Goal: Task Accomplishment & Management: Manage account settings

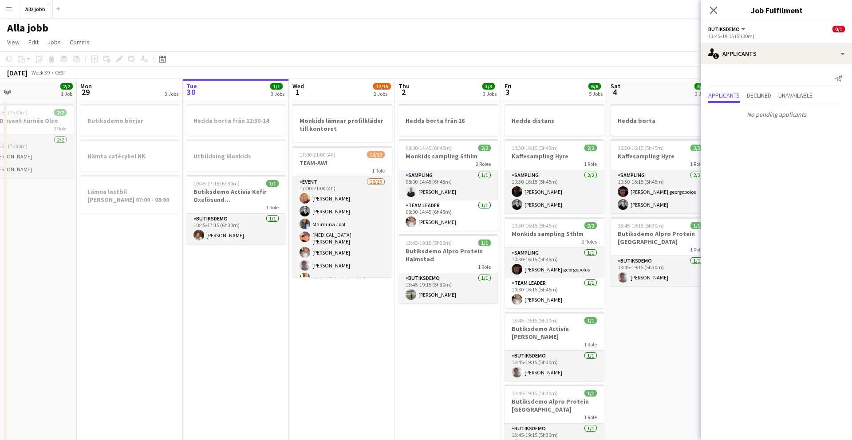
scroll to position [0, 350]
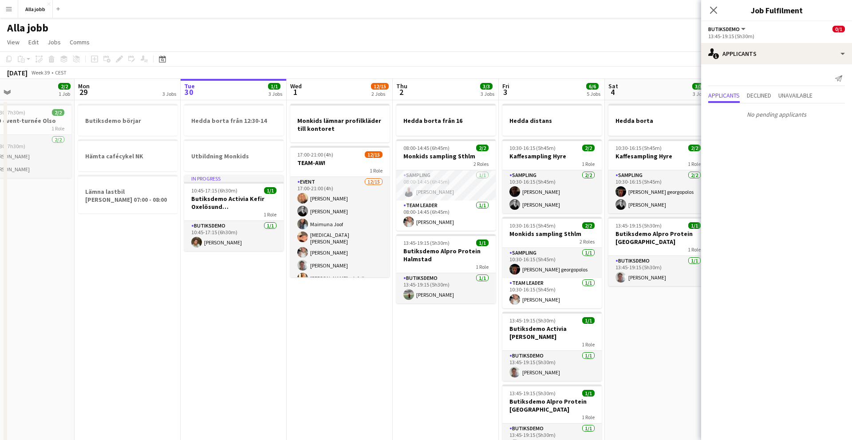
click at [419, 351] on app-date-cell "Hedda borta från 16 08:00-14:45 (6h45m) 2/2 Monkids sampling Sthlm 2 Roles Samp…" at bounding box center [446, 393] width 106 height 587
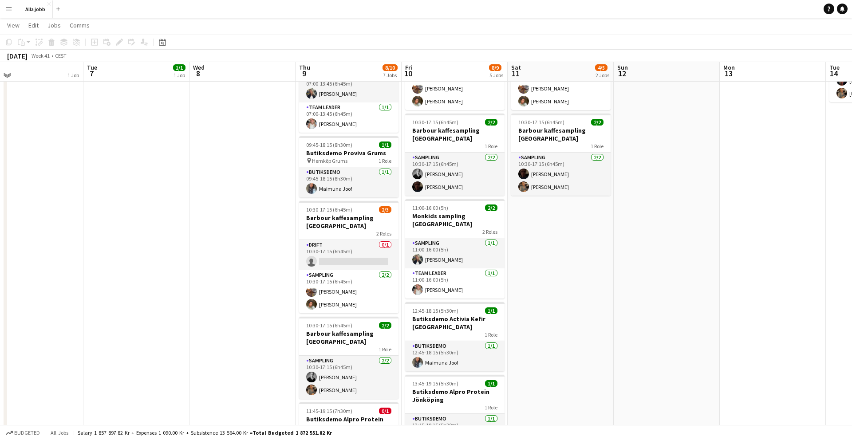
scroll to position [106, 0]
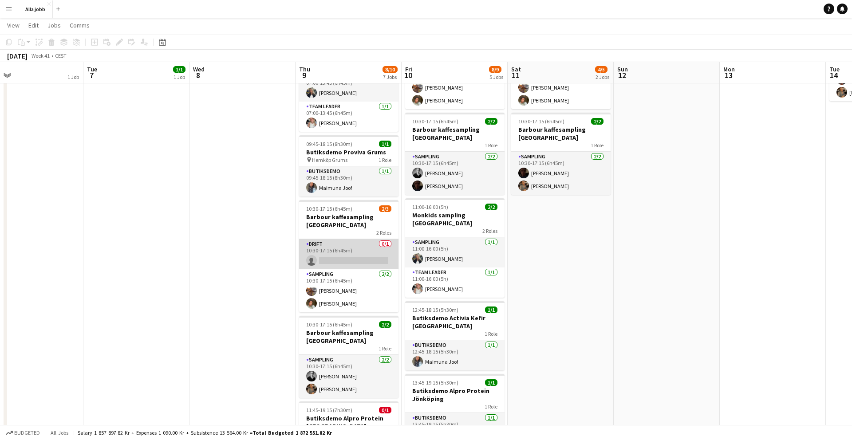
click at [370, 250] on app-card-role "Drift 0/1 10:30-17:15 (6h45m) single-neutral-actions" at bounding box center [348, 254] width 99 height 30
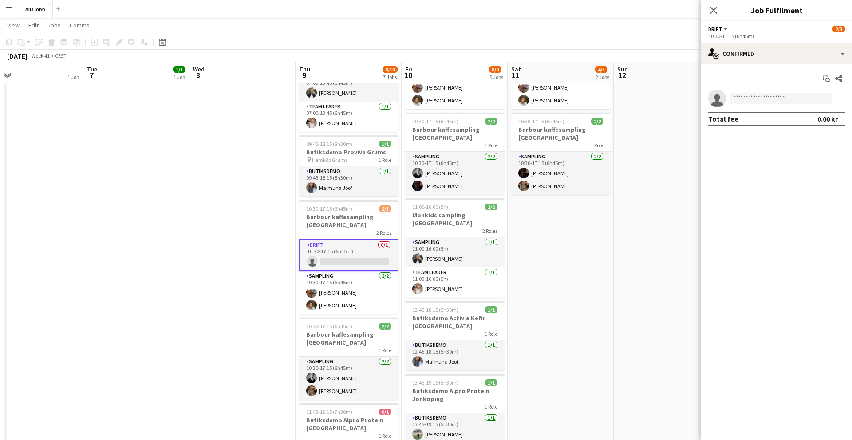
click at [741, 37] on div "10:30-17:15 (6h45m)" at bounding box center [777, 36] width 137 height 7
click at [741, 59] on div "single-neutral-actions-check-2 Confirmed" at bounding box center [777, 53] width 151 height 21
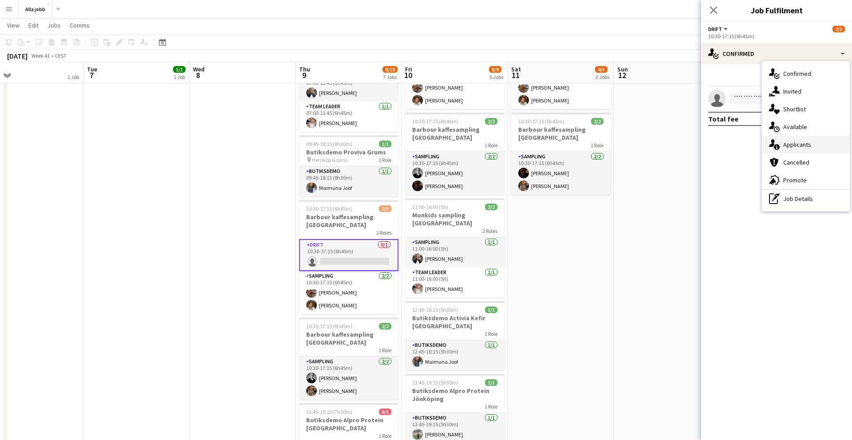
click at [792, 147] on span "Applicants" at bounding box center [798, 145] width 28 height 8
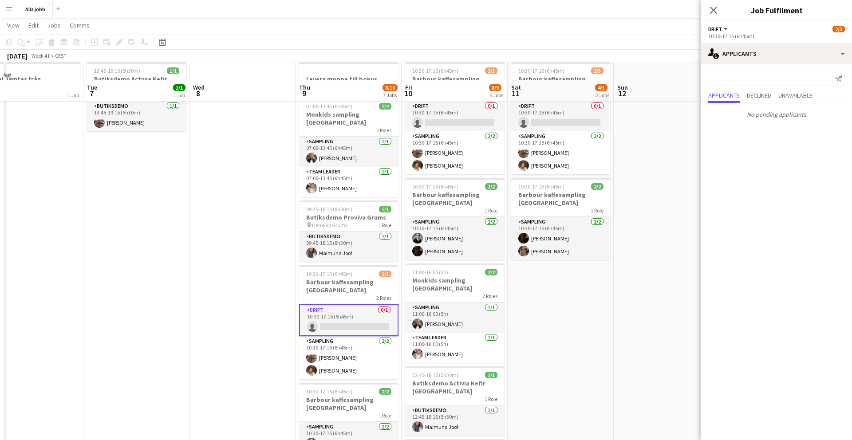
scroll to position [0, 0]
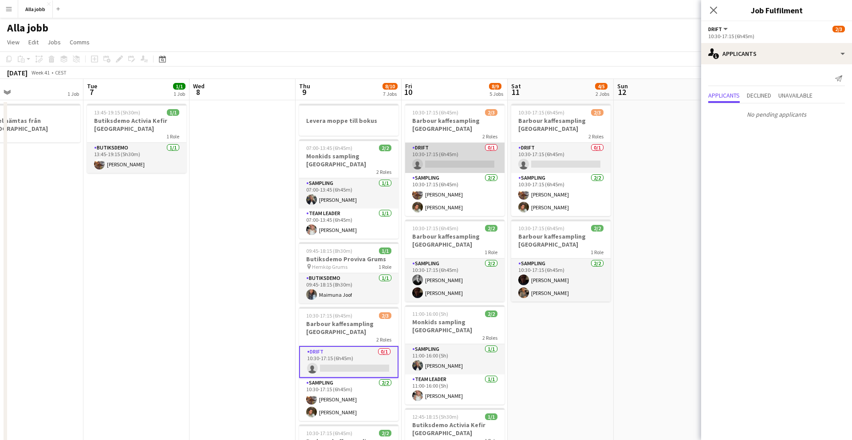
click at [470, 159] on app-card-role "Drift 0/1 10:30-17:15 (6h45m) single-neutral-actions" at bounding box center [454, 158] width 99 height 30
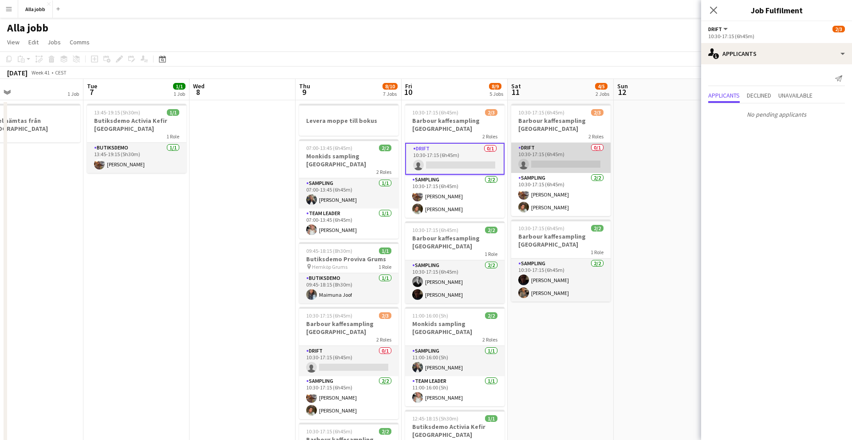
click at [533, 163] on app-card-role "Drift 0/1 10:30-17:15 (6h45m) single-neutral-actions" at bounding box center [560, 158] width 99 height 30
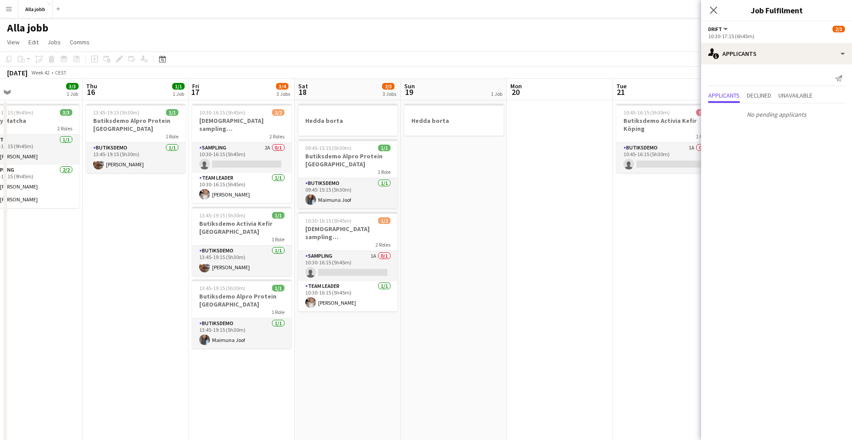
scroll to position [0, 277]
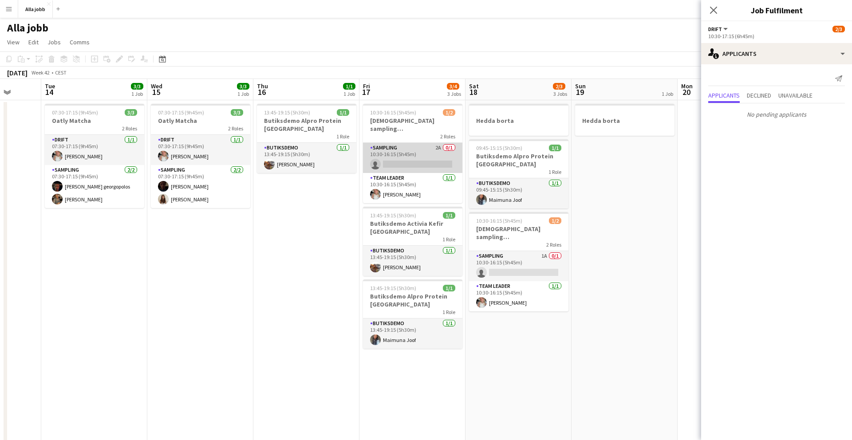
click at [432, 146] on app-card-role "Sampling 2A 0/1 10:30-16:15 (5h45m) single-neutral-actions" at bounding box center [412, 158] width 99 height 30
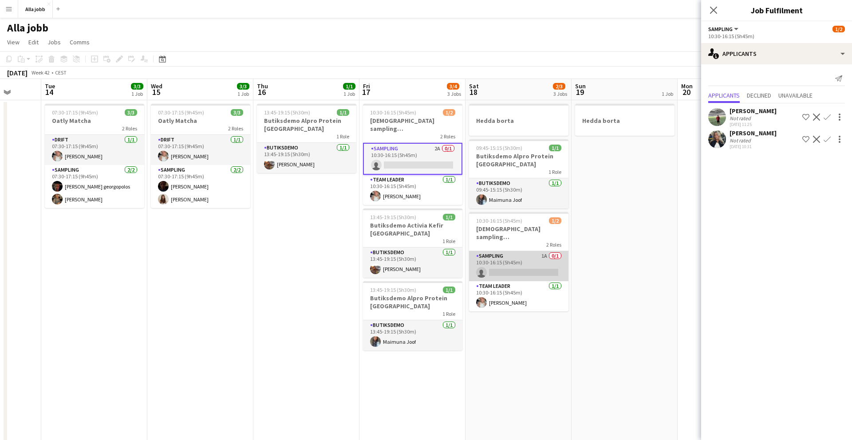
click at [497, 259] on app-card-role "Sampling 1A 0/1 10:30-16:15 (5h45m) single-neutral-actions" at bounding box center [518, 266] width 99 height 30
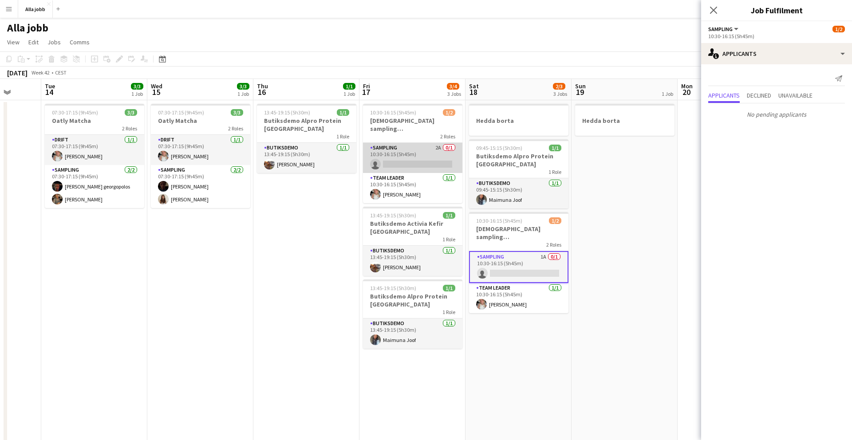
click at [424, 148] on app-card-role "Sampling 2A 0/1 10:30-16:15 (5h45m) single-neutral-actions" at bounding box center [412, 158] width 99 height 30
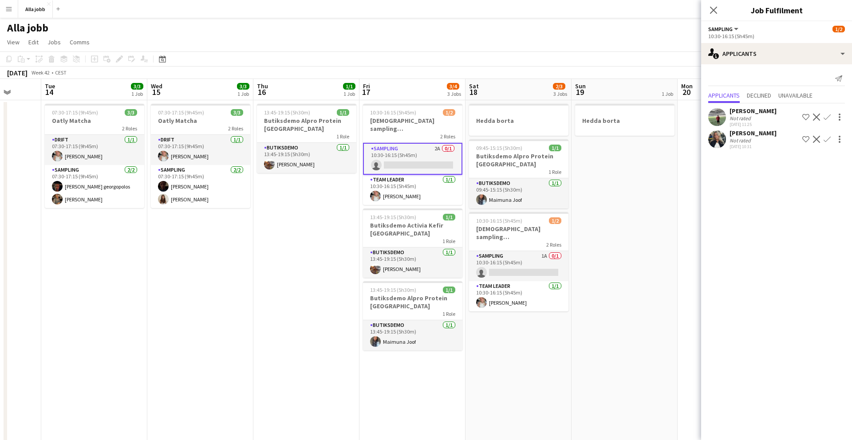
click at [714, 136] on app-user-avatar at bounding box center [718, 140] width 18 height 18
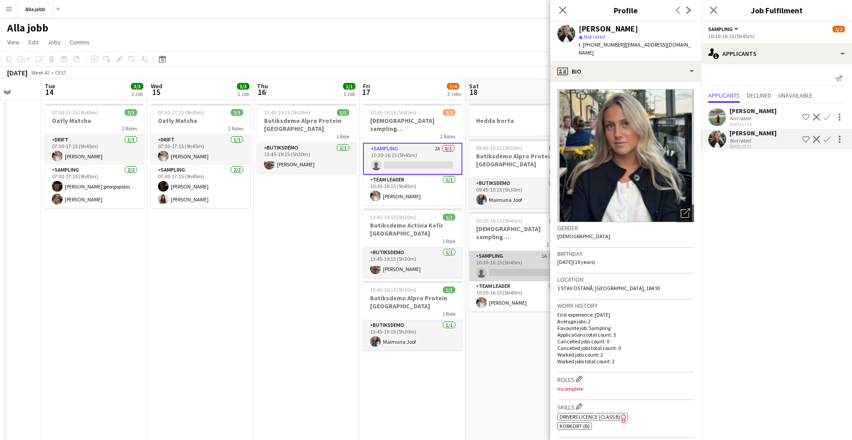
click at [514, 265] on app-card-role "Sampling 1A 0/1 10:30-16:15 (5h45m) single-neutral-actions" at bounding box center [518, 266] width 99 height 30
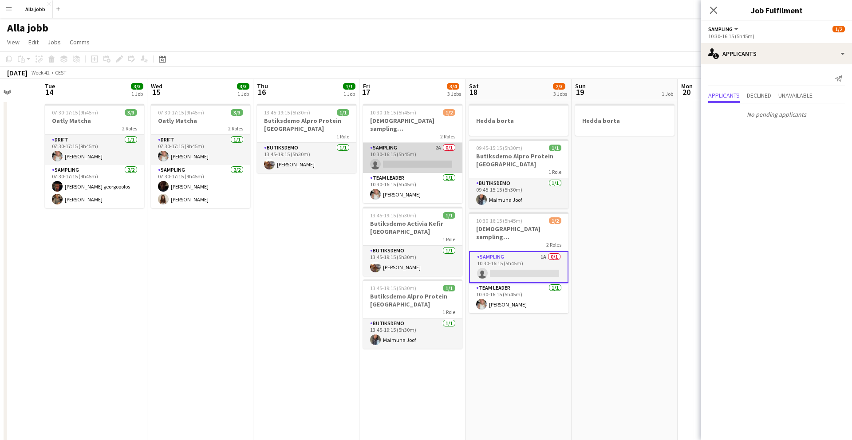
click at [415, 150] on app-card-role "Sampling 2A 0/1 10:30-16:15 (5h45m) single-neutral-actions" at bounding box center [412, 158] width 99 height 30
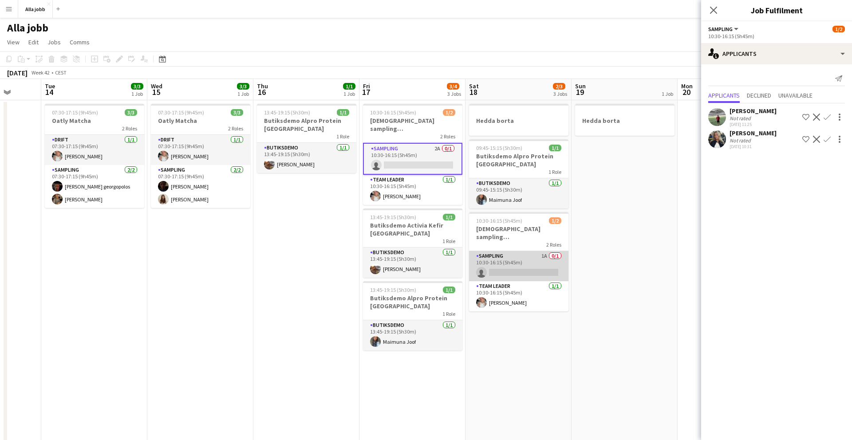
click at [503, 257] on app-card-role "Sampling 1A 0/1 10:30-16:15 (5h45m) single-neutral-actions" at bounding box center [518, 266] width 99 height 30
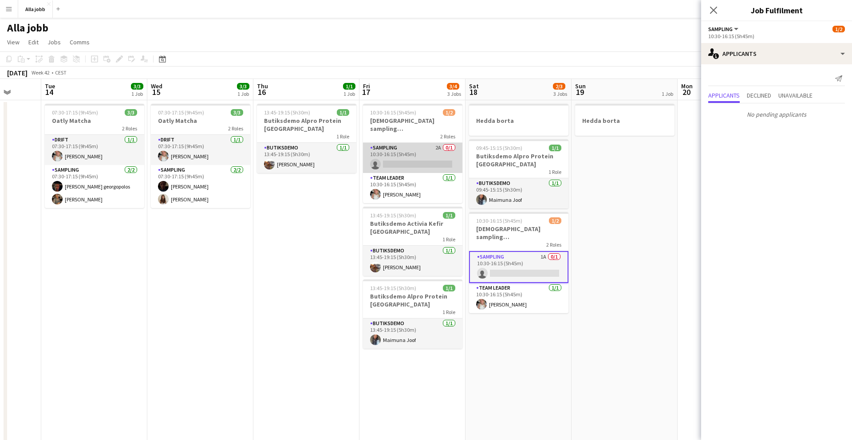
click at [402, 148] on app-card-role "Sampling 2A 0/1 10:30-16:15 (5h45m) single-neutral-actions" at bounding box center [412, 158] width 99 height 30
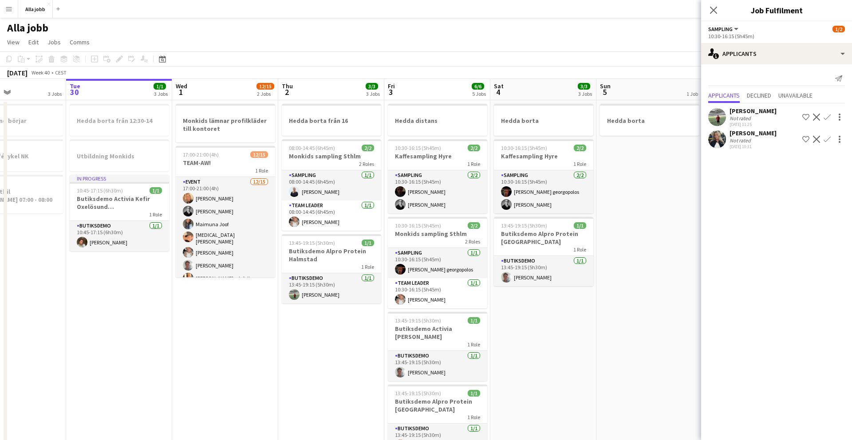
click at [315, 337] on app-date-cell "Hedda borta från 16 08:00-14:45 (6h45m) 2/2 Monkids sampling Sthlm 2 Roles Samp…" at bounding box center [331, 397] width 106 height 595
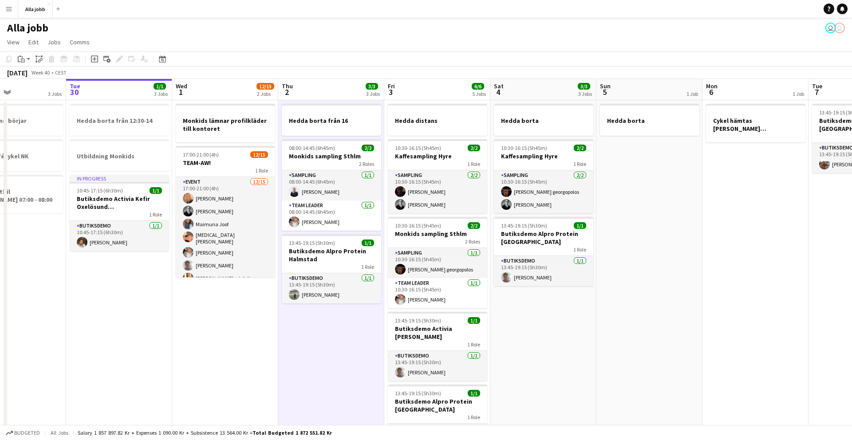
click at [315, 337] on app-date-cell "Hedda borta från 16 08:00-14:45 (6h45m) 2/2 Monkids sampling Sthlm 2 Roles Samp…" at bounding box center [331, 393] width 106 height 587
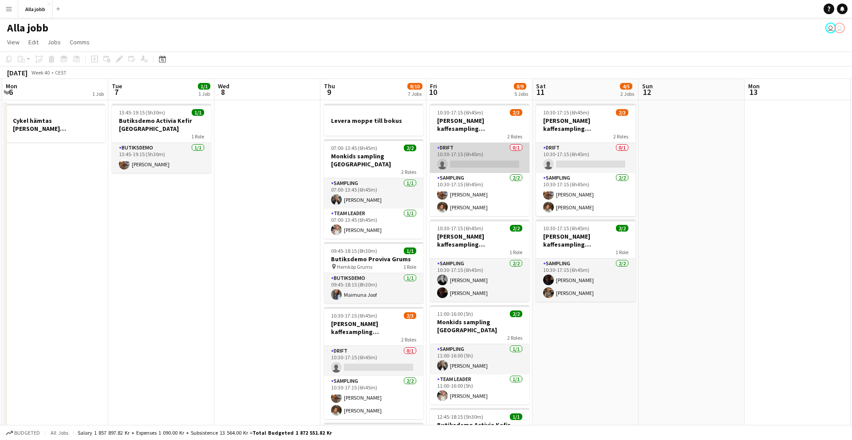
click at [452, 150] on app-card-role "Drift 0/1 10:30-17:15 (6h45m) single-neutral-actions" at bounding box center [479, 158] width 99 height 30
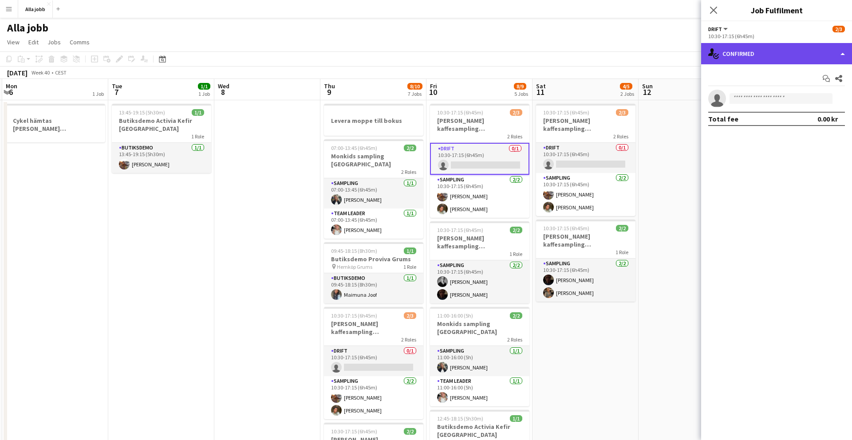
click at [759, 52] on div "single-neutral-actions-check-2 Confirmed" at bounding box center [777, 53] width 151 height 21
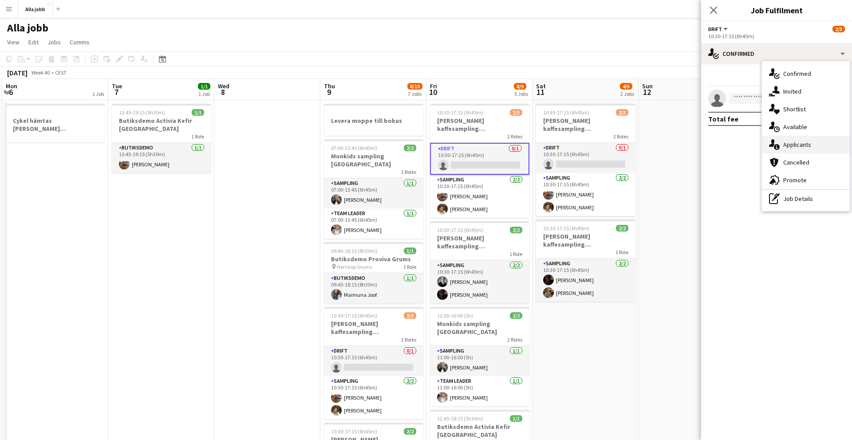
click at [801, 141] on span "Applicants" at bounding box center [798, 145] width 28 height 8
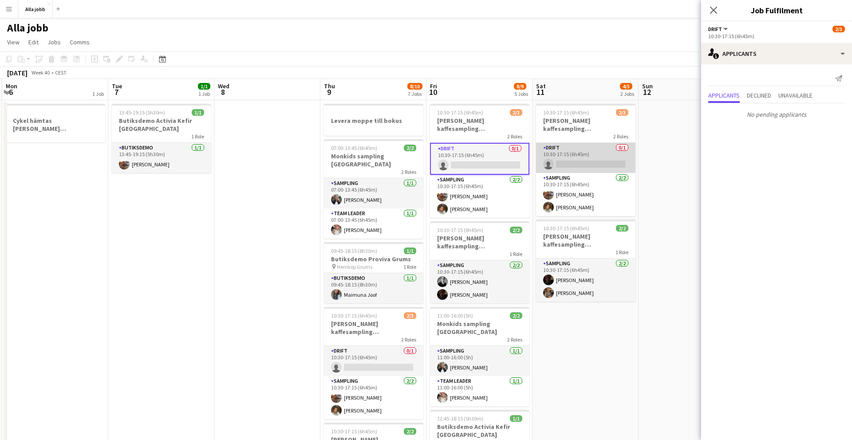
click at [564, 154] on app-card-role "Drift 0/1 10:30-17:15 (6h45m) single-neutral-actions" at bounding box center [585, 158] width 99 height 30
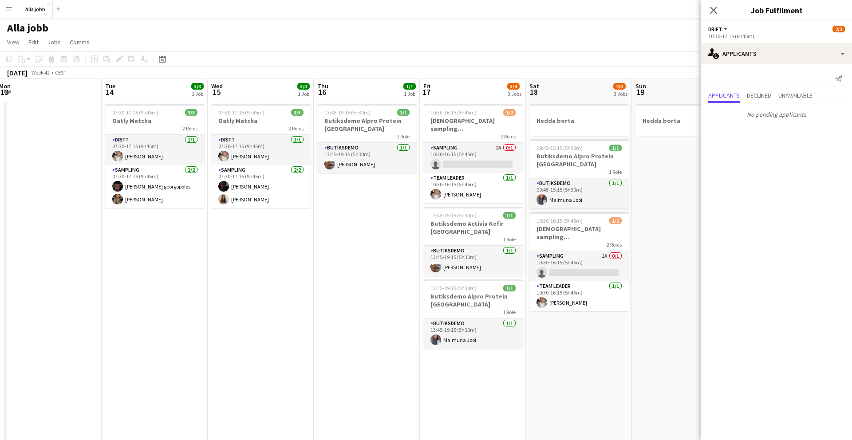
scroll to position [0, 446]
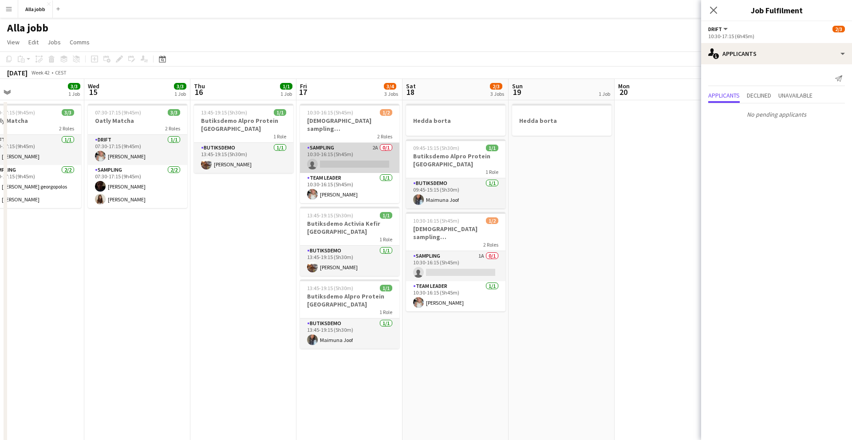
click at [345, 157] on app-card-role "Sampling 2A 0/1 10:30-16:15 (5h45m) single-neutral-actions" at bounding box center [349, 158] width 99 height 30
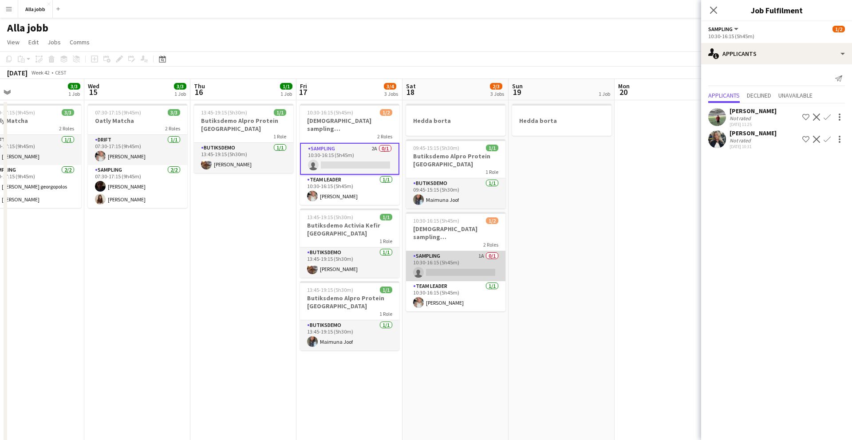
click at [465, 252] on app-card-role "Sampling 1A 0/1 10:30-16:15 (5h45m) single-neutral-actions" at bounding box center [455, 266] width 99 height 30
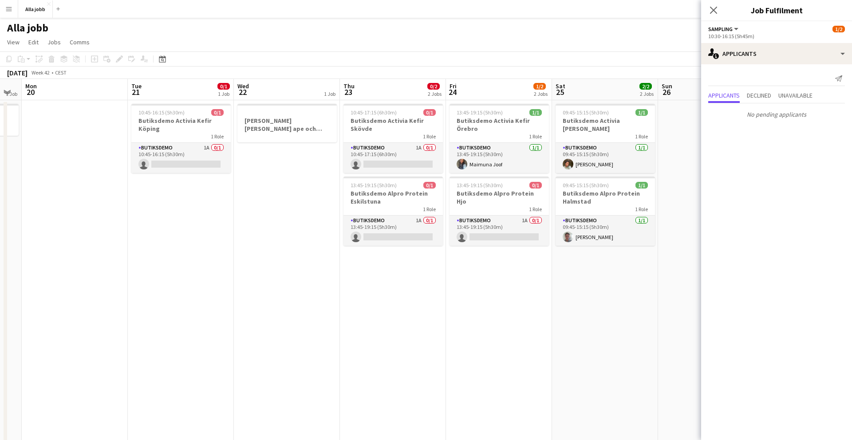
scroll to position [0, 404]
click at [189, 161] on app-card-role "Butiksdemo 1A 0/1 10:45-16:15 (5h30m) single-neutral-actions" at bounding box center [179, 158] width 99 height 30
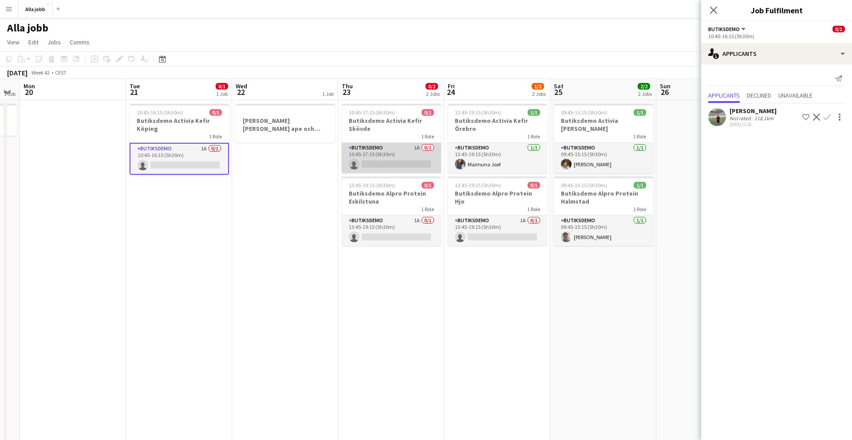
click at [401, 155] on app-card-role "Butiksdemo 1A 0/1 10:45-17:15 (6h30m) single-neutral-actions" at bounding box center [391, 158] width 99 height 30
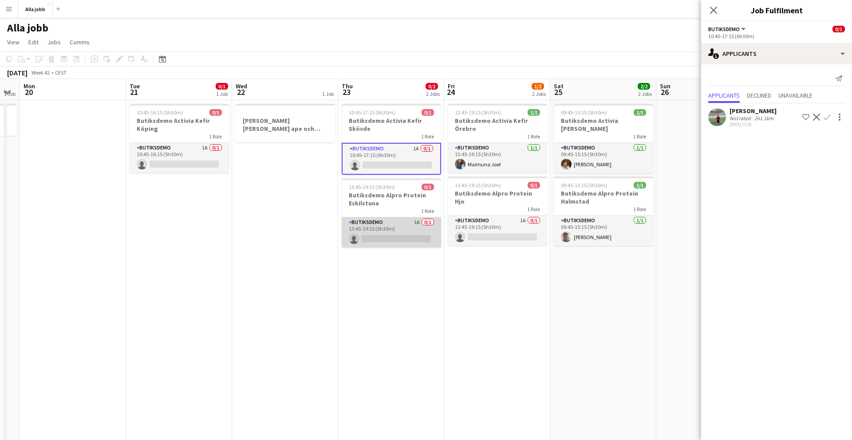
click at [412, 222] on app-card-role "Butiksdemo 1A 0/1 13:45-19:15 (5h30m) single-neutral-actions" at bounding box center [391, 233] width 99 height 30
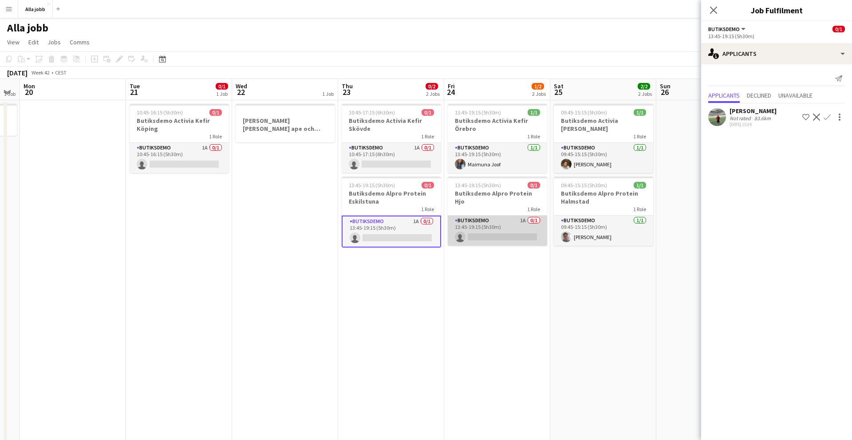
click at [489, 216] on app-card-role "Butiksdemo 1A 0/1 13:45-19:15 (5h30m) single-neutral-actions" at bounding box center [497, 231] width 99 height 30
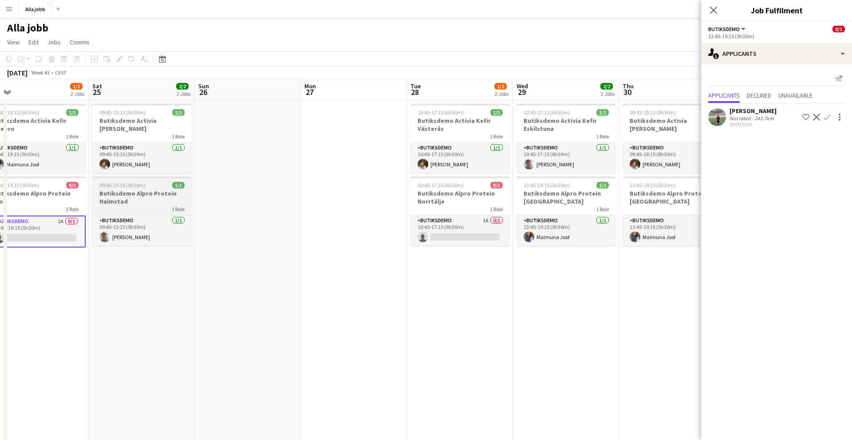
scroll to position [0, 442]
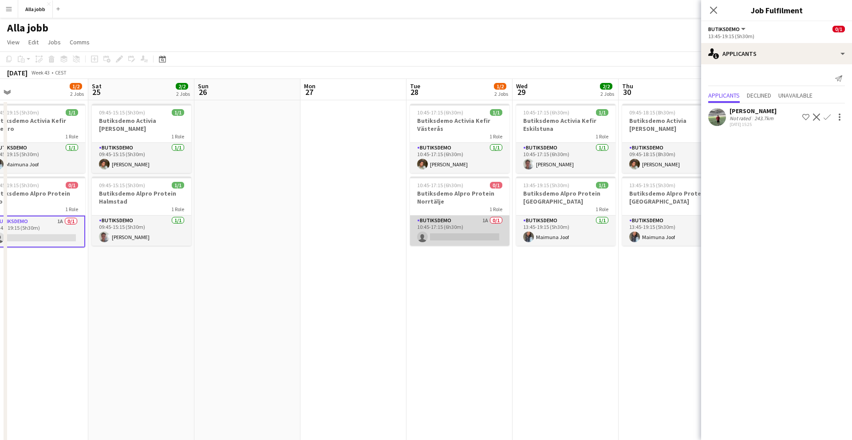
click at [467, 226] on app-card-role "Butiksdemo 1A 0/1 10:45-17:15 (6h30m) single-neutral-actions" at bounding box center [459, 231] width 99 height 30
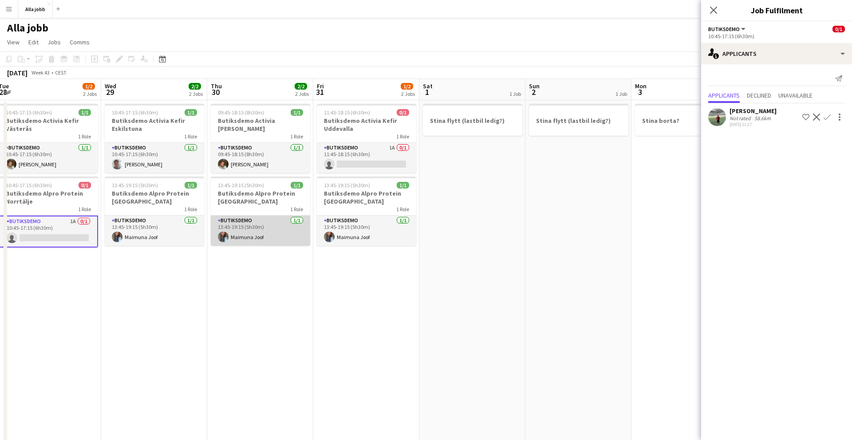
scroll to position [0, 248]
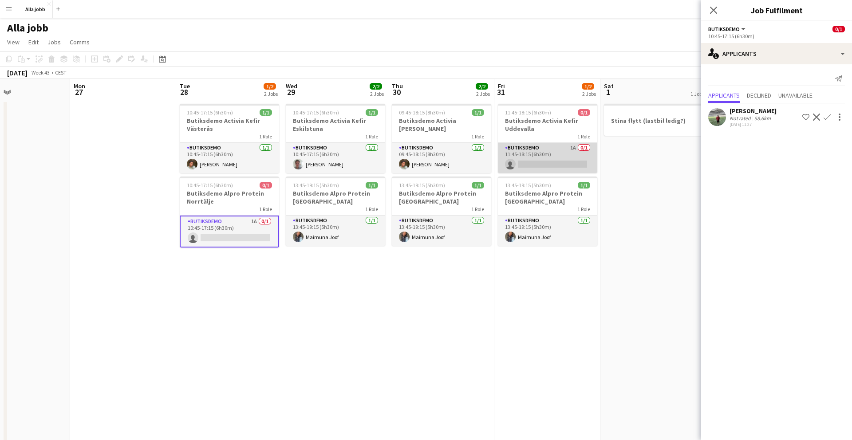
click at [528, 171] on app-card-role "Butiksdemo 1A 0/1 11:45-18:15 (6h30m) single-neutral-actions" at bounding box center [547, 158] width 99 height 30
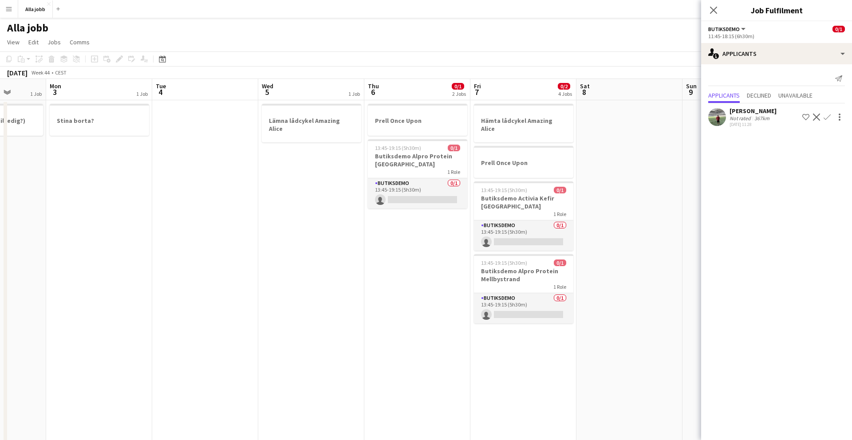
scroll to position [0, 408]
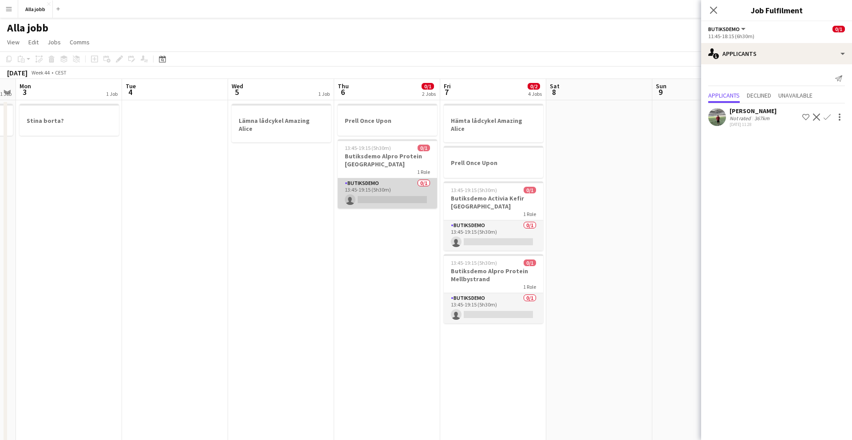
click at [387, 192] on app-card-role "Butiksdemo 0/1 13:45-19:15 (5h30m) single-neutral-actions" at bounding box center [387, 193] width 99 height 30
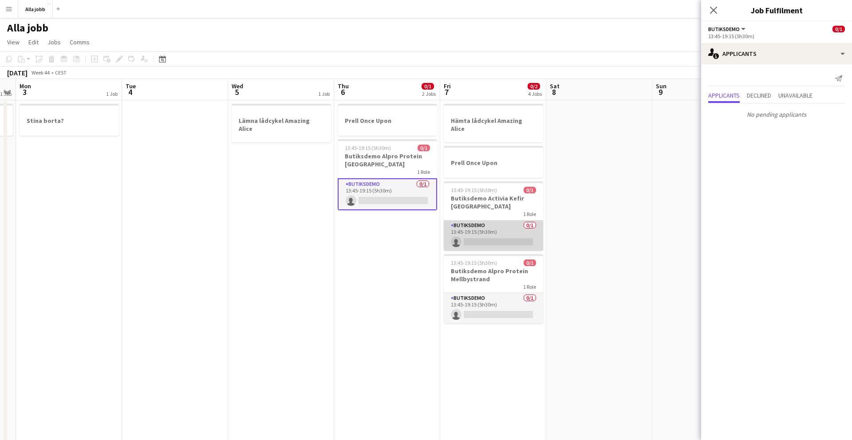
click at [491, 221] on app-card-role "Butiksdemo 0/1 13:45-19:15 (5h30m) single-neutral-actions" at bounding box center [493, 236] width 99 height 30
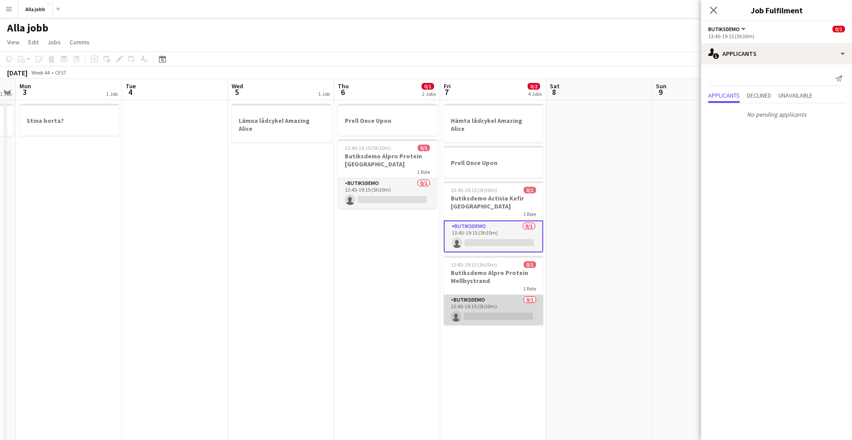
click at [491, 295] on app-card-role "Butiksdemo 0/1 13:45-19:15 (5h30m) single-neutral-actions" at bounding box center [493, 310] width 99 height 30
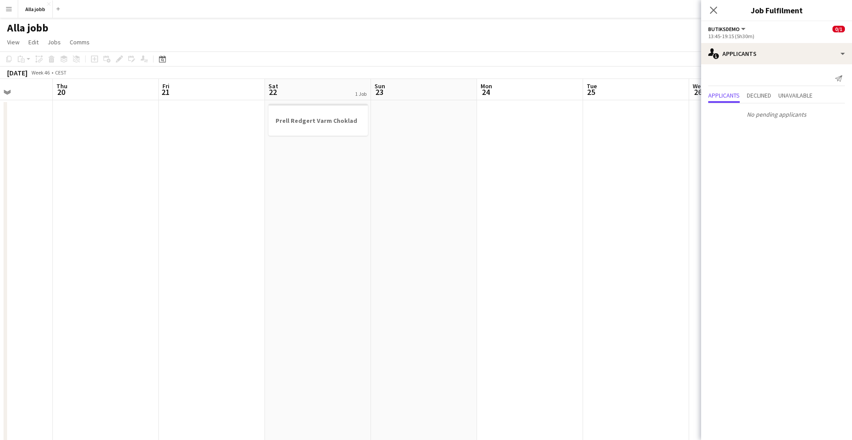
scroll to position [0, 341]
